Goal: Navigation & Orientation: Find specific page/section

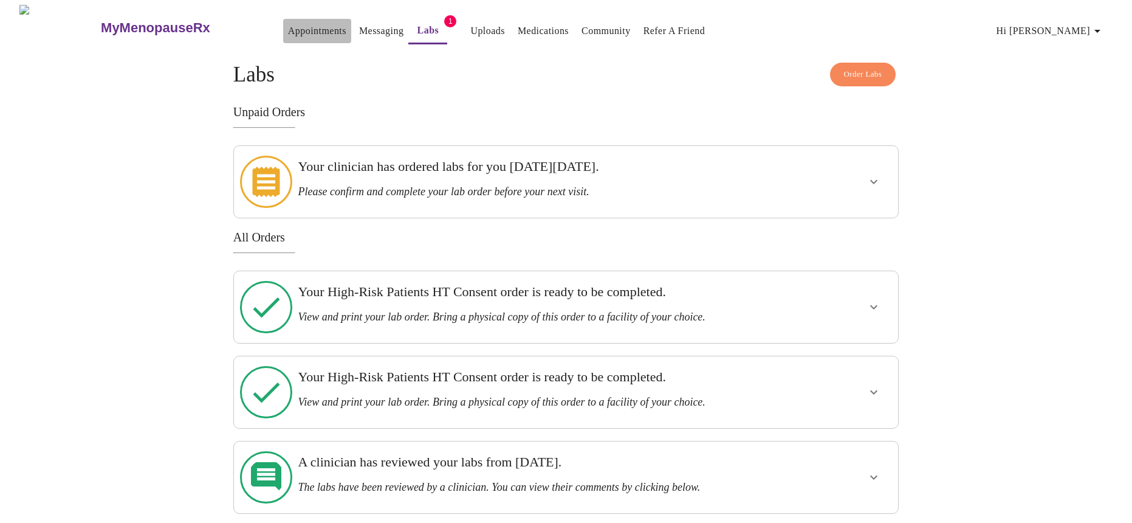
click at [288, 22] on link "Appointments" at bounding box center [317, 30] width 58 height 17
